Goal: Task Accomplishment & Management: Use online tool/utility

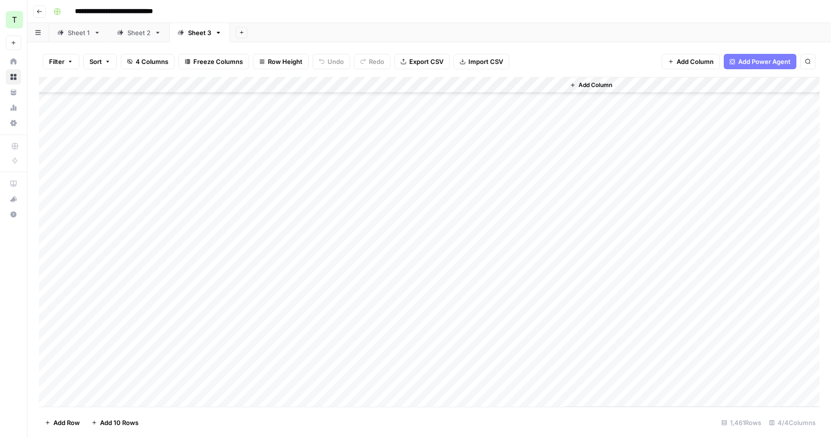
scroll to position [23585, 0]
click at [430, 61] on span "Export CSV" at bounding box center [426, 62] width 34 height 10
click at [244, 34] on button "Add Sheet" at bounding box center [242, 33] width 12 height 12
click at [272, 76] on span "From Workflow" at bounding box center [289, 80] width 71 height 10
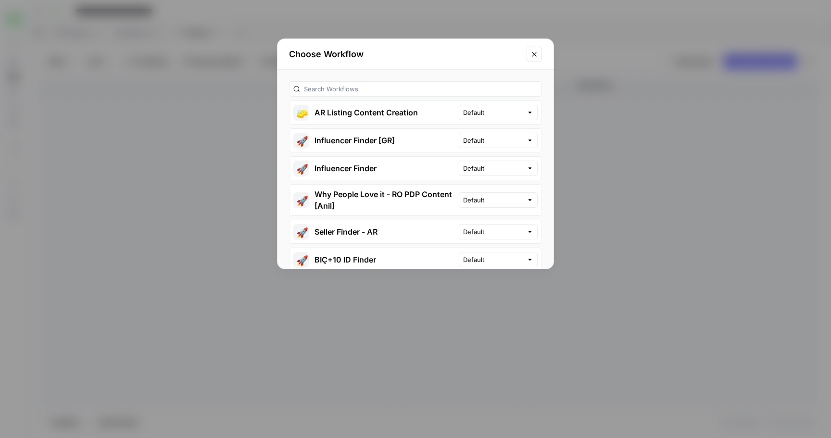
click at [354, 117] on button "🧽 AR Listing Content Creation" at bounding box center [373, 112] width 169 height 23
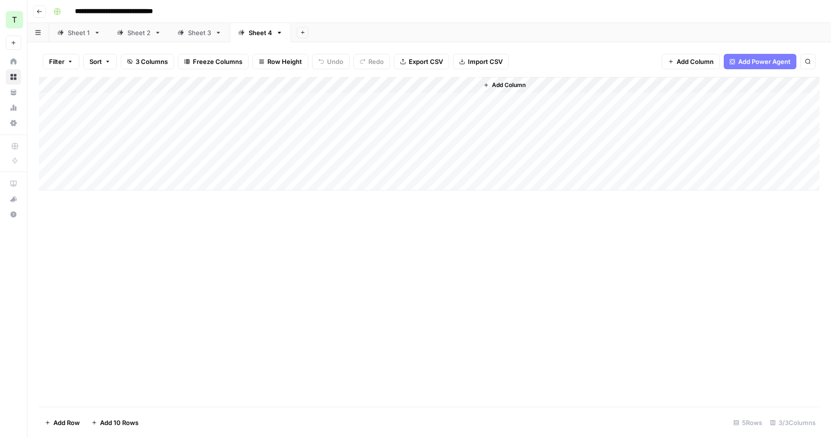
click at [196, 30] on div "Sheet 3" at bounding box center [199, 33] width 23 height 10
click at [276, 35] on icon at bounding box center [279, 32] width 7 height 7
click at [247, 94] on div "Add Column" at bounding box center [429, 133] width 780 height 113
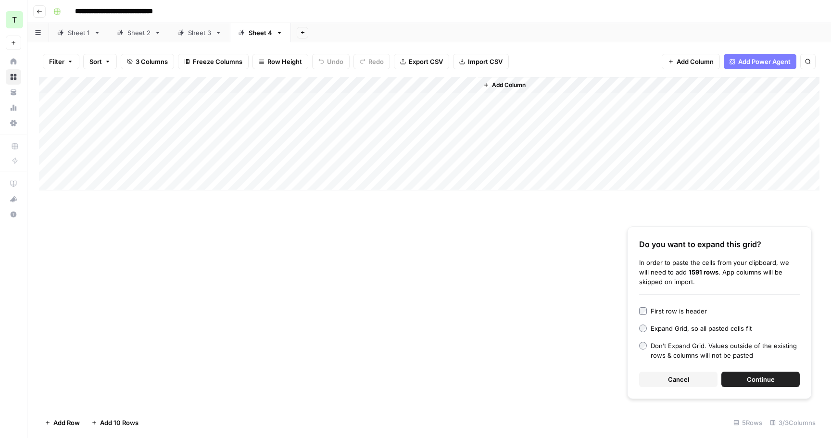
click at [200, 35] on div "Sheet 3" at bounding box center [199, 33] width 23 height 10
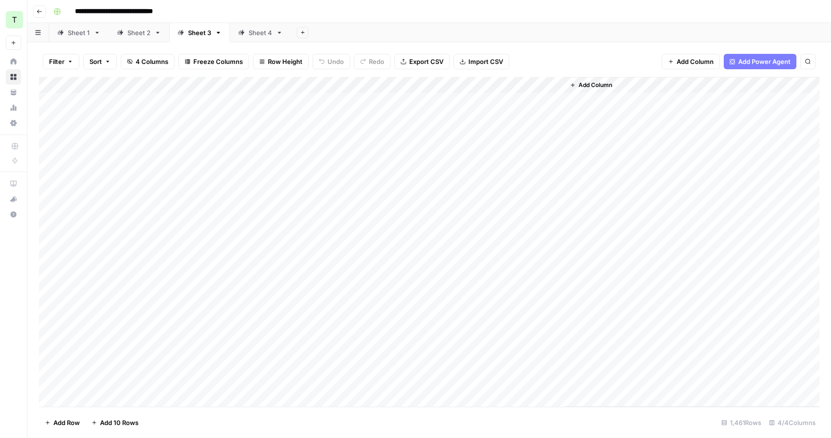
click at [258, 30] on div "Sheet 4" at bounding box center [261, 33] width 24 height 10
drag, startPoint x: 272, startPoint y: 84, endPoint x: 161, endPoint y: 84, distance: 111.1
click at [161, 84] on div "Add Column" at bounding box center [429, 133] width 780 height 113
click at [159, 98] on div "Add Column" at bounding box center [429, 133] width 780 height 113
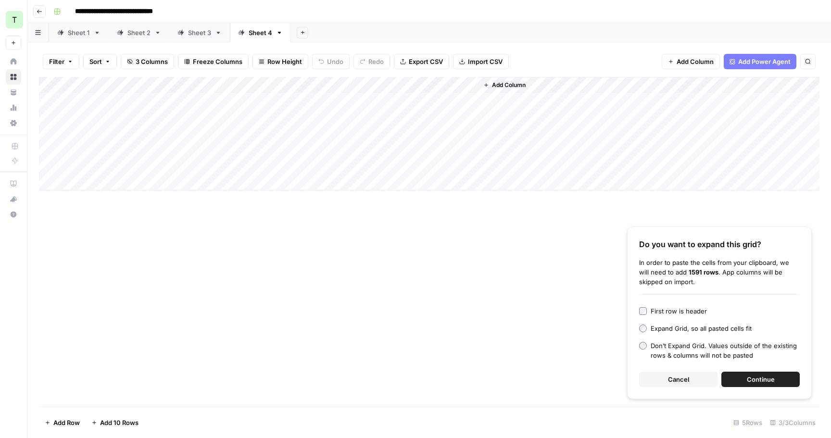
click at [738, 373] on button "Continue" at bounding box center [760, 379] width 78 height 15
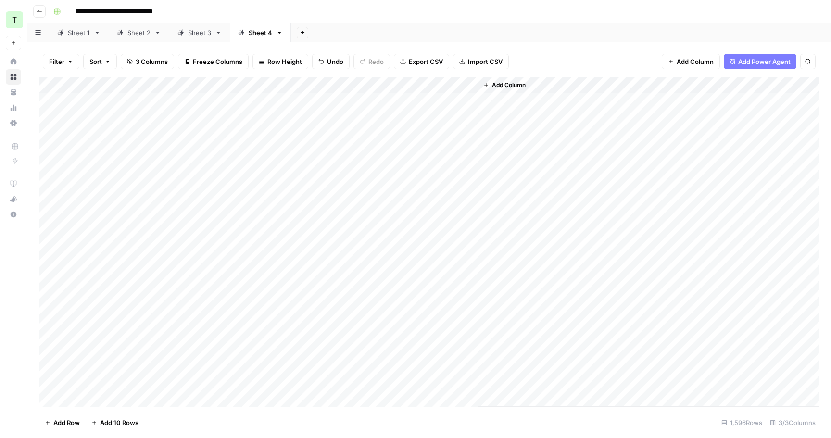
click at [299, 101] on div "Add Column" at bounding box center [429, 242] width 780 height 330
click at [469, 86] on div "Add Column" at bounding box center [429, 242] width 780 height 330
click at [490, 111] on span "All Rows" at bounding box center [503, 107] width 61 height 10
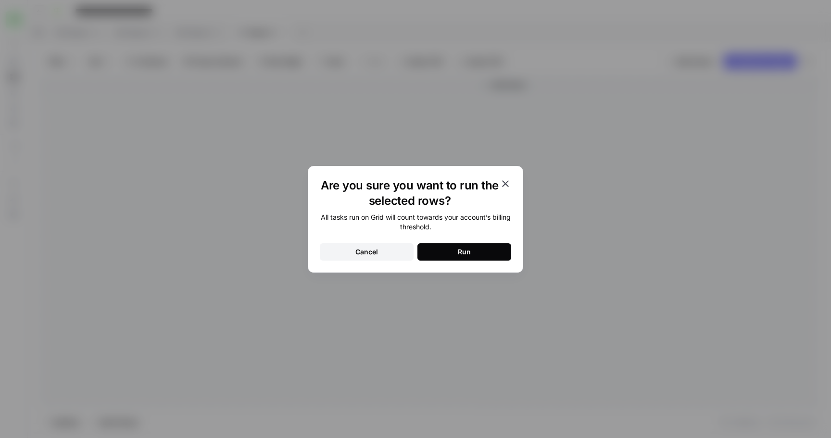
click at [481, 247] on button "Run" at bounding box center [464, 251] width 94 height 17
